Goal: Navigation & Orientation: Find specific page/section

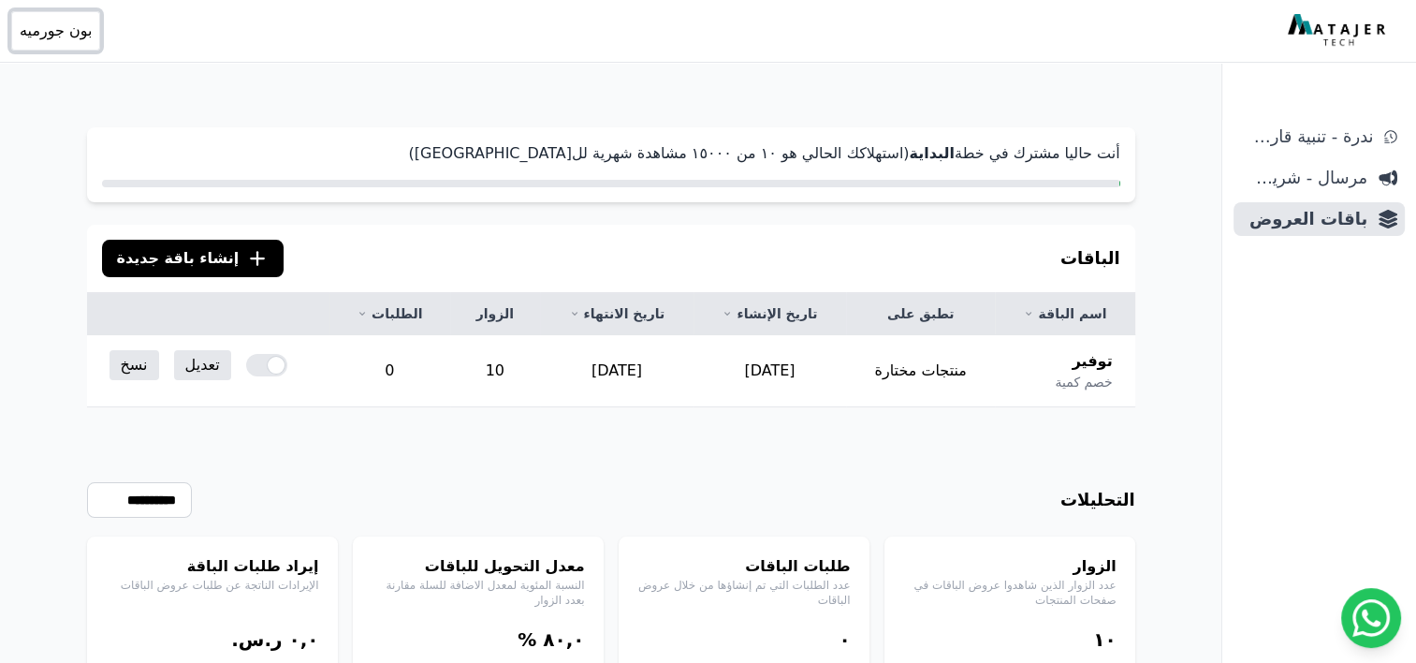
click at [71, 26] on span "بون جورميه" at bounding box center [56, 31] width 72 height 22
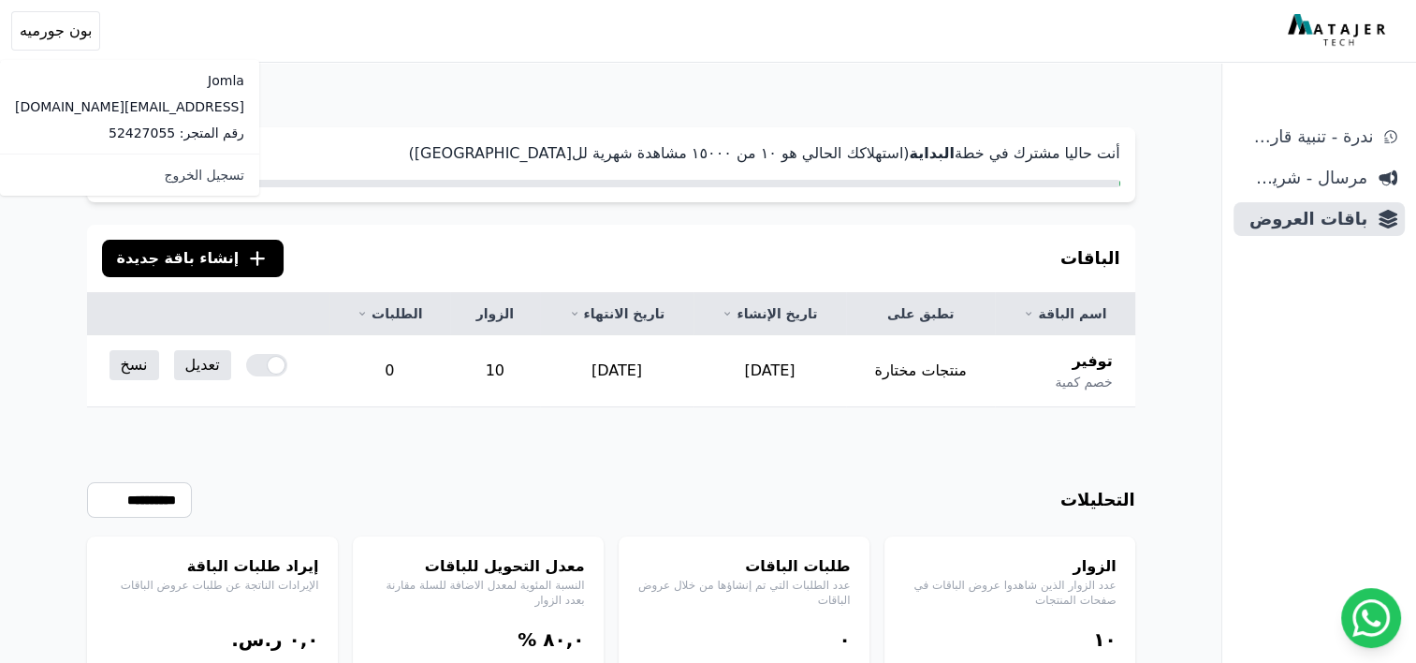
click at [1320, 49] on div "Open sidebar Open user menu بون جورميه Jomla eco@jomla.me رقم المتجر: 52427055" at bounding box center [708, 31] width 1416 height 62
click at [1328, 38] on img at bounding box center [1339, 31] width 102 height 34
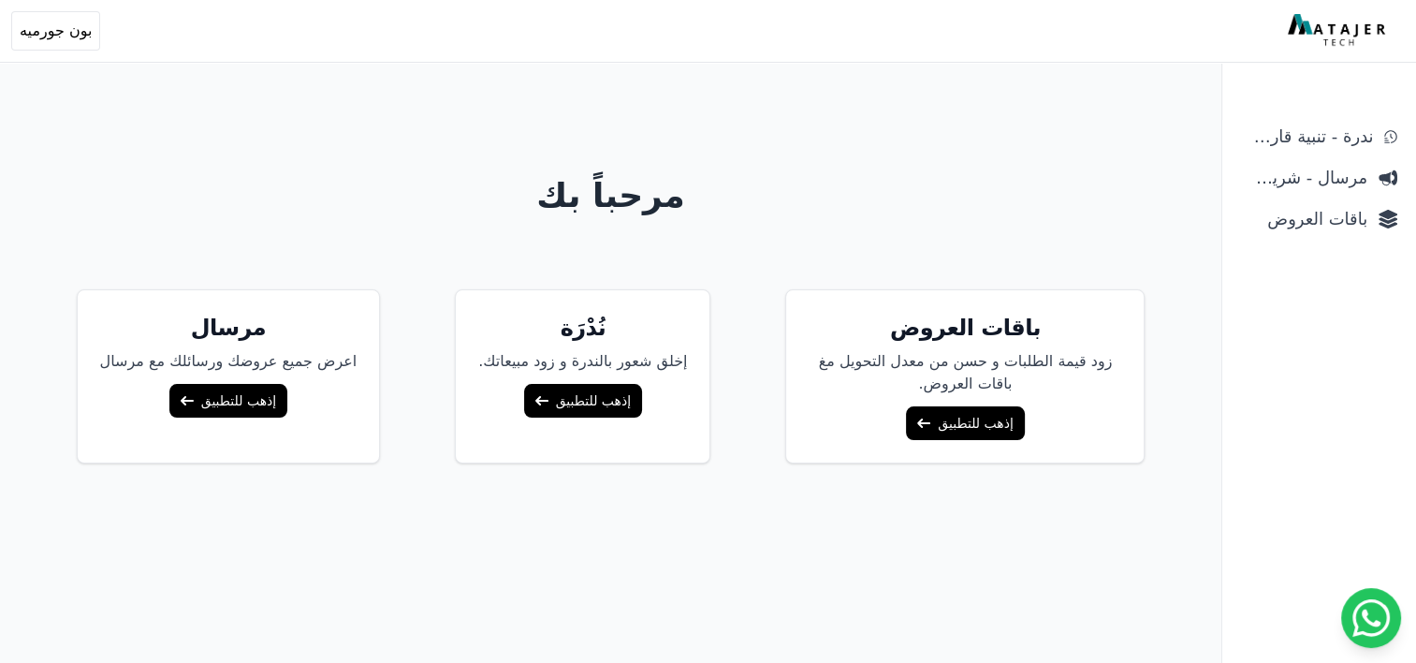
scroll to position [75, 0]
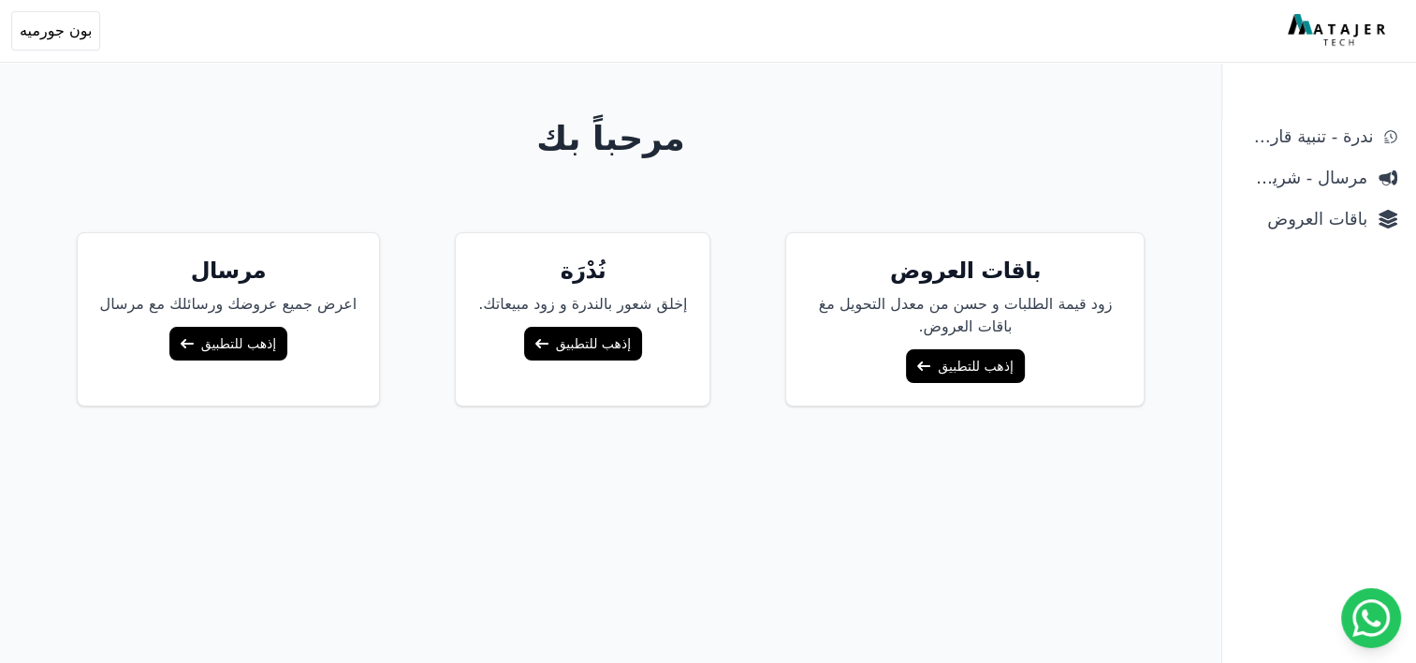
click at [934, 369] on link "إذهب للتطبيق" at bounding box center [965, 366] width 118 height 34
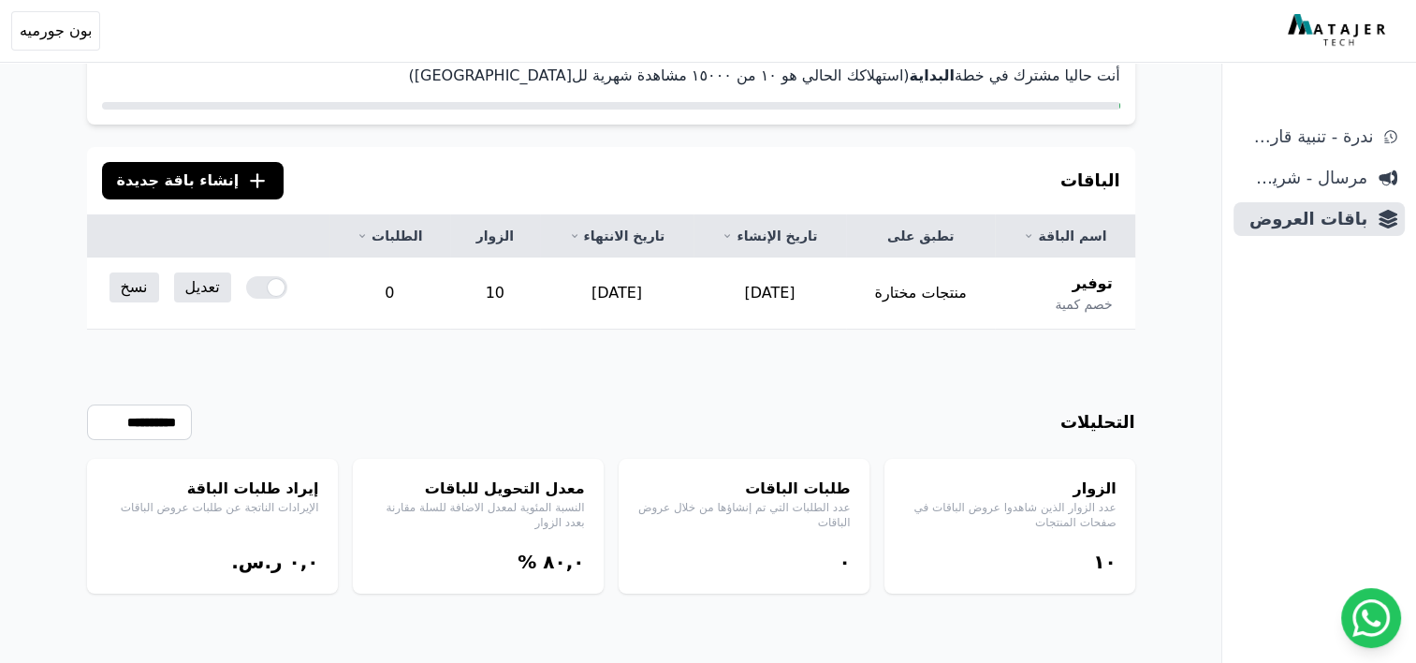
scroll to position [90, 0]
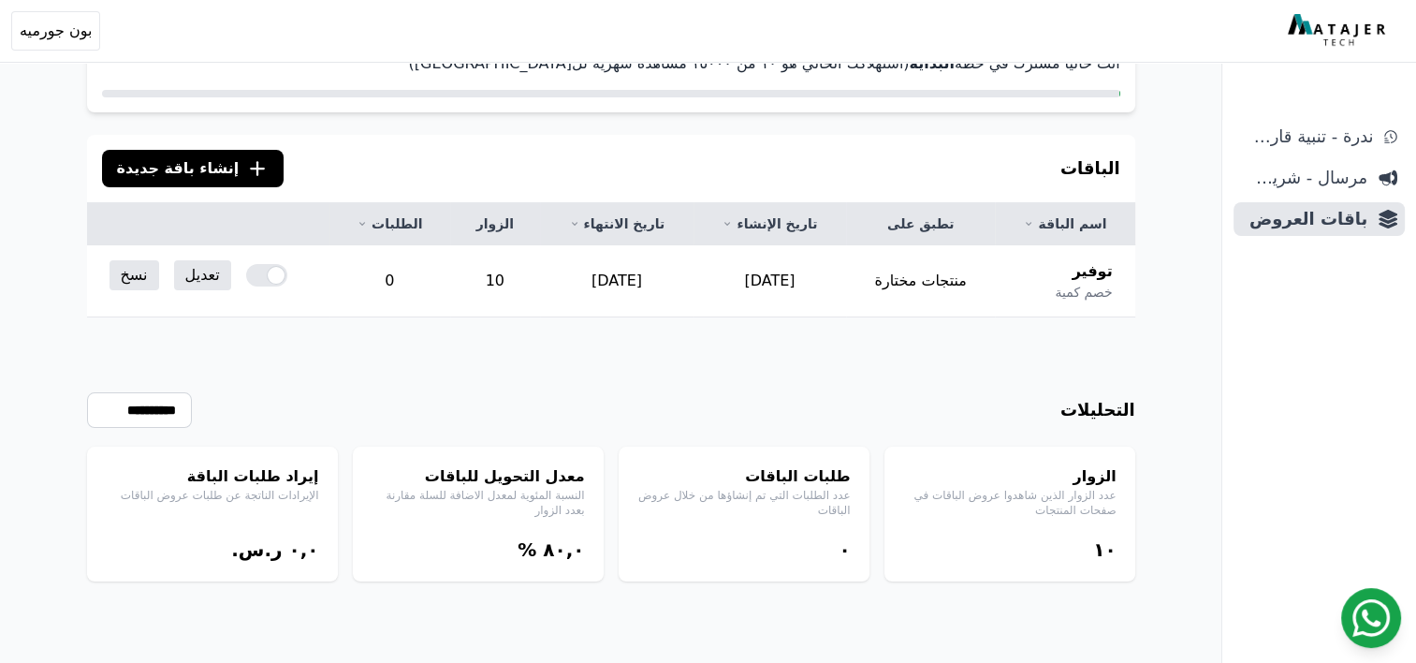
click at [1387, 629] on icon at bounding box center [1371, 617] width 37 height 37
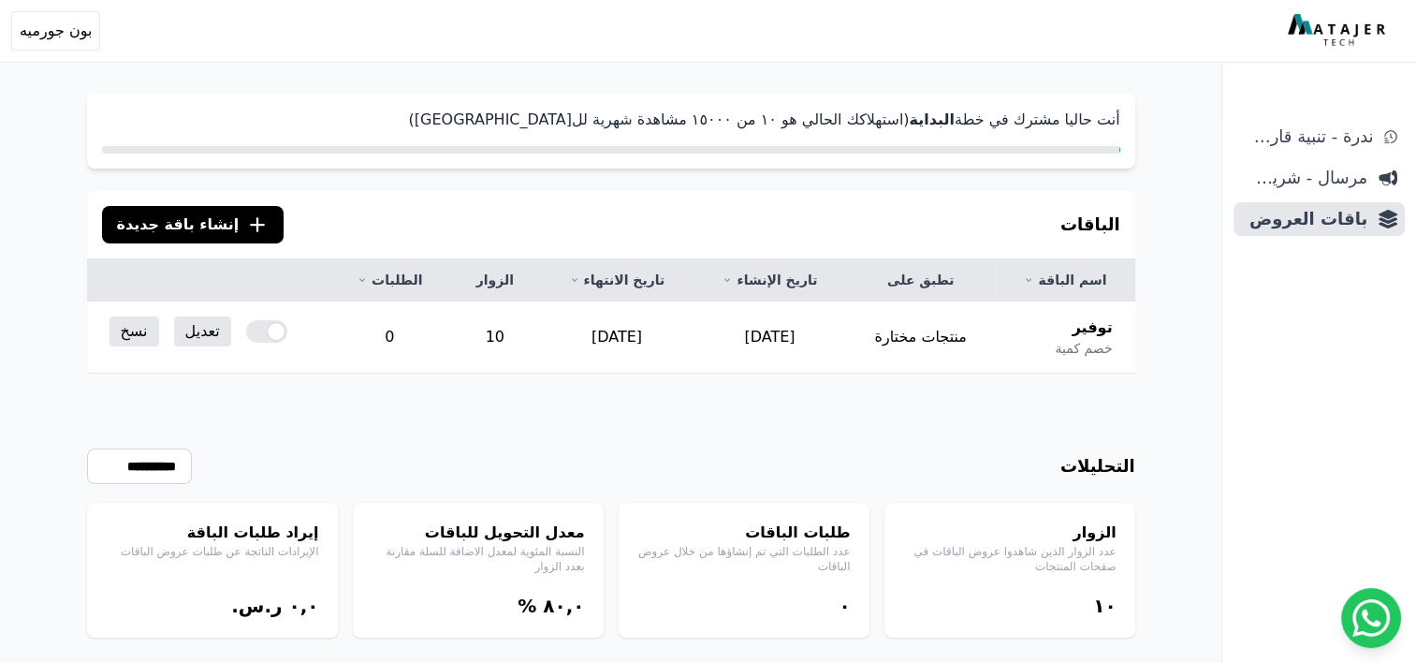
scroll to position [0, 0]
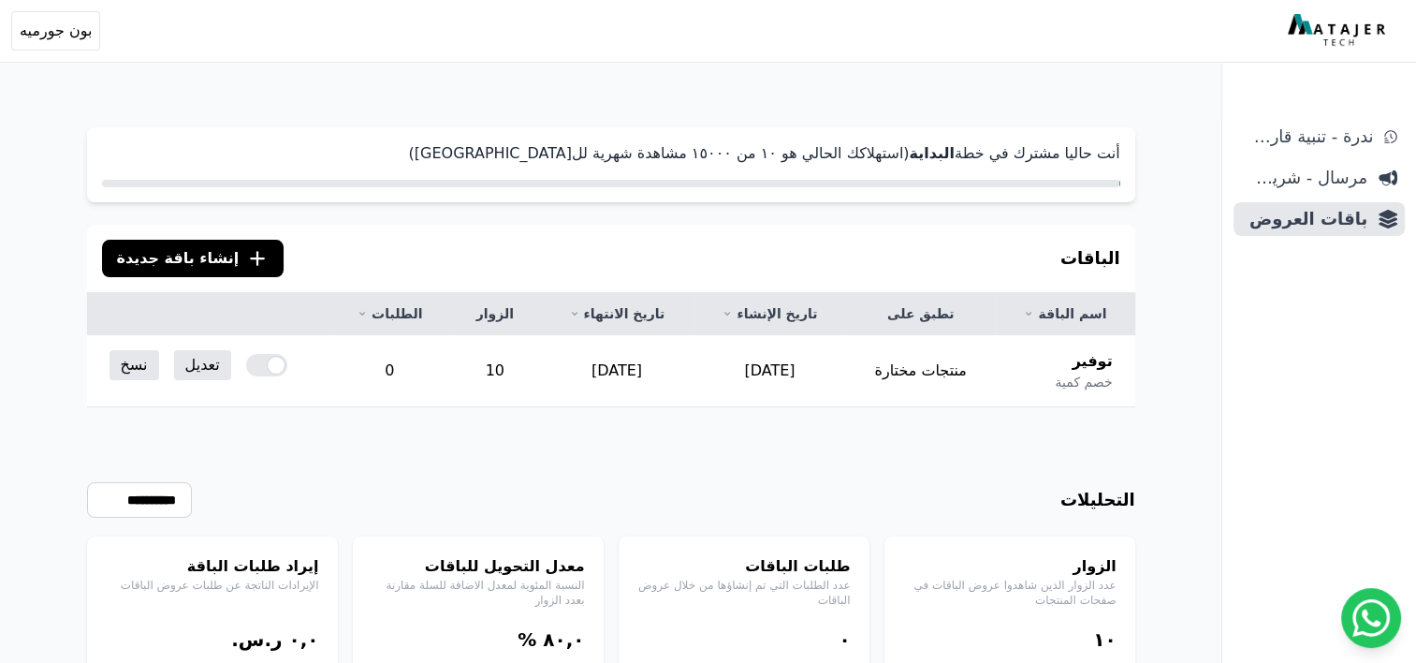
click at [1329, 30] on img at bounding box center [1339, 31] width 102 height 34
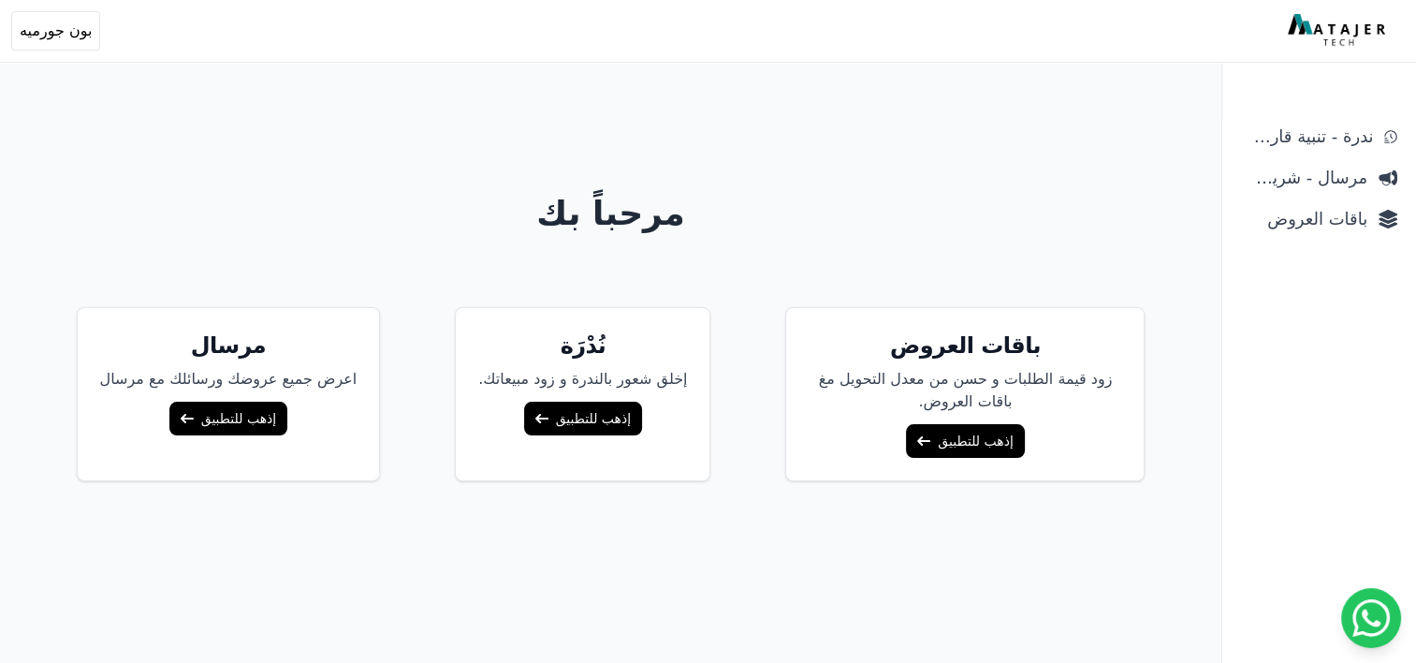
click at [935, 431] on link "إذهب للتطبيق" at bounding box center [965, 441] width 118 height 34
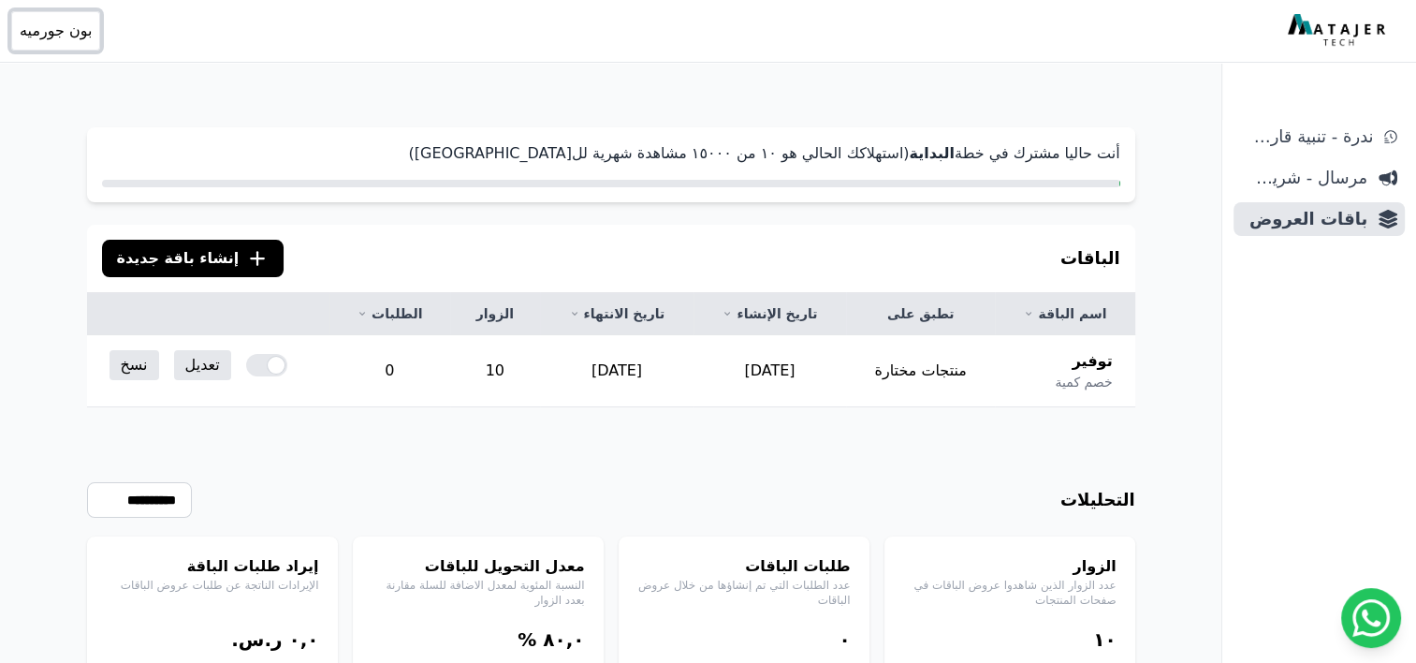
click at [76, 33] on span "بون جورميه" at bounding box center [56, 31] width 72 height 22
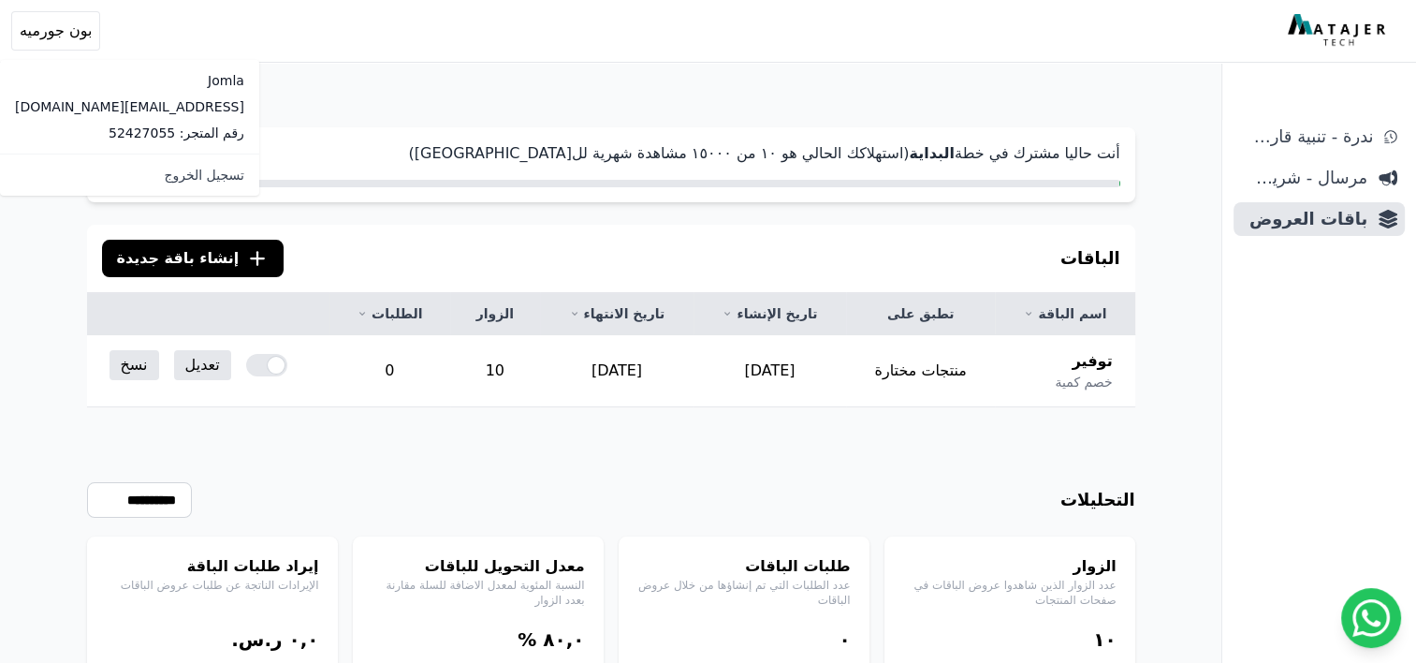
click at [781, 105] on div "**********" at bounding box center [611, 421] width 1198 height 663
